Goal: Transaction & Acquisition: Purchase product/service

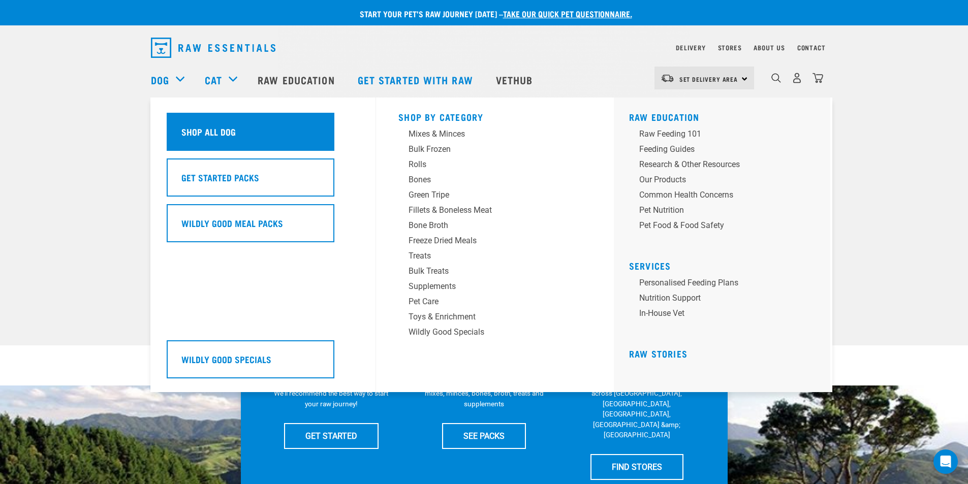
click at [218, 132] on h5 "Shop All Dog" at bounding box center [208, 131] width 54 height 13
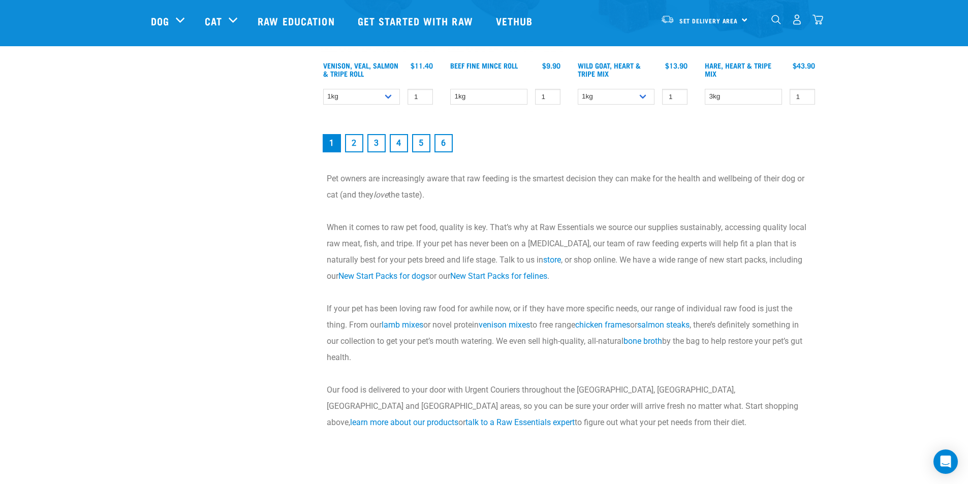
scroll to position [1576, 0]
click at [360, 148] on link "2" at bounding box center [354, 144] width 18 height 18
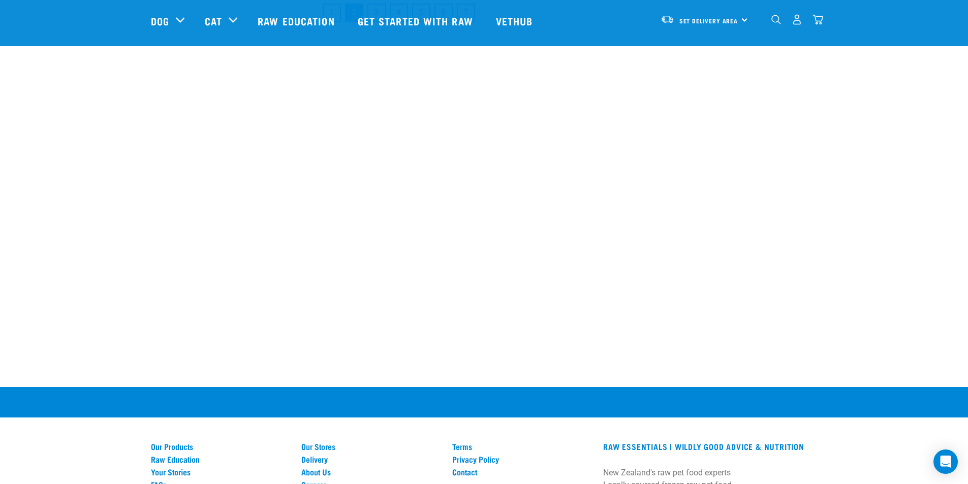
scroll to position [1627, 0]
